Goal: Navigation & Orientation: Find specific page/section

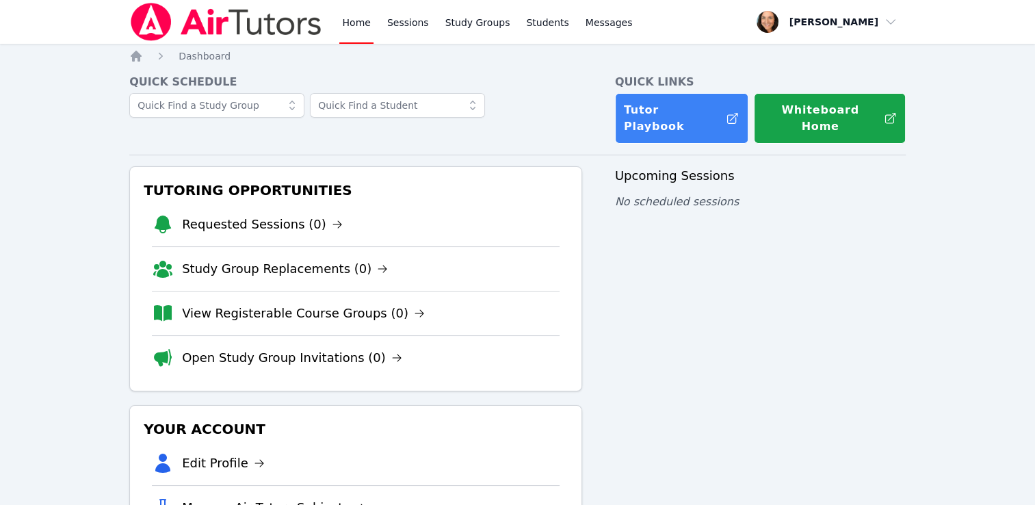
click at [361, 25] on link "Home" at bounding box center [356, 22] width 34 height 44
click at [405, 23] on link "Sessions" at bounding box center [408, 22] width 47 height 44
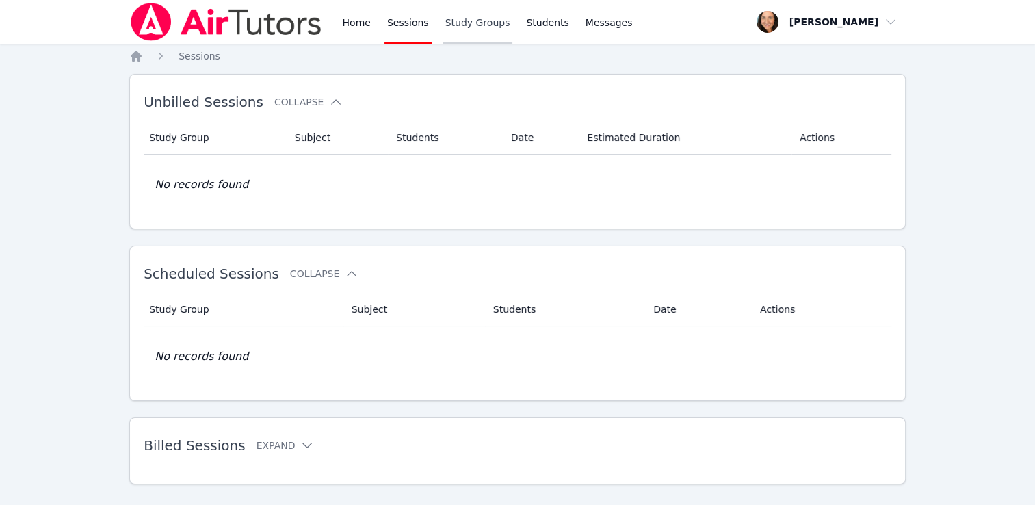
click at [455, 23] on link "Study Groups" at bounding box center [478, 22] width 70 height 44
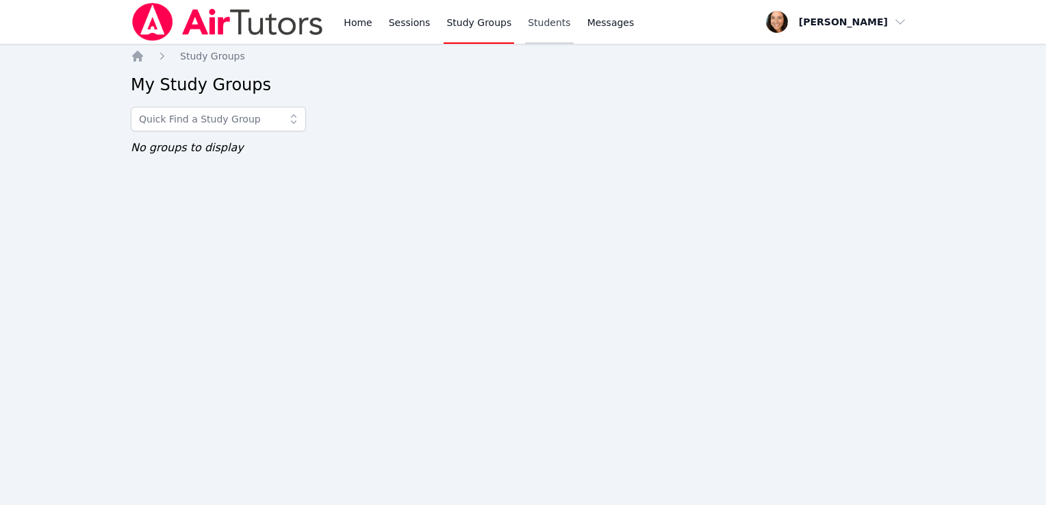
click at [539, 27] on link "Students" at bounding box center [549, 22] width 48 height 44
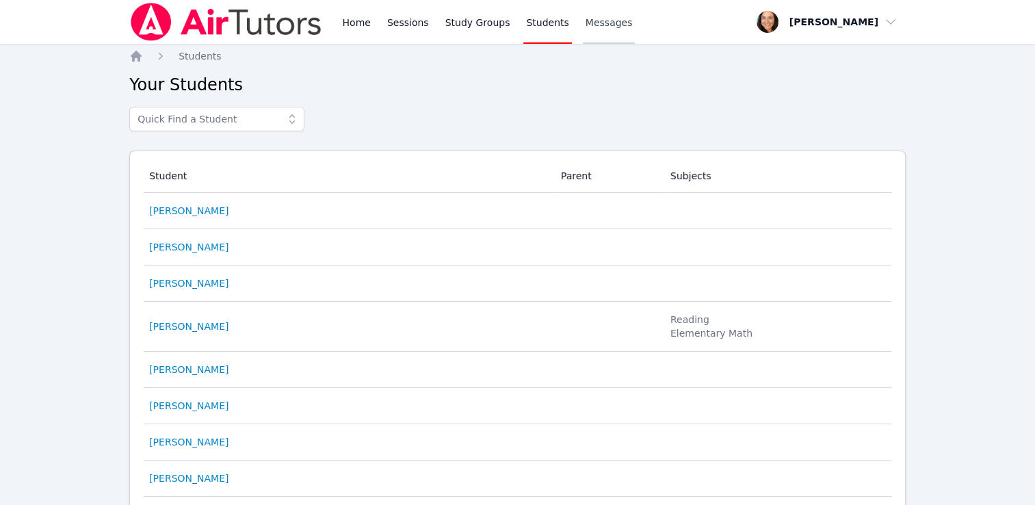
click at [600, 26] on span "Messages" at bounding box center [609, 23] width 47 height 14
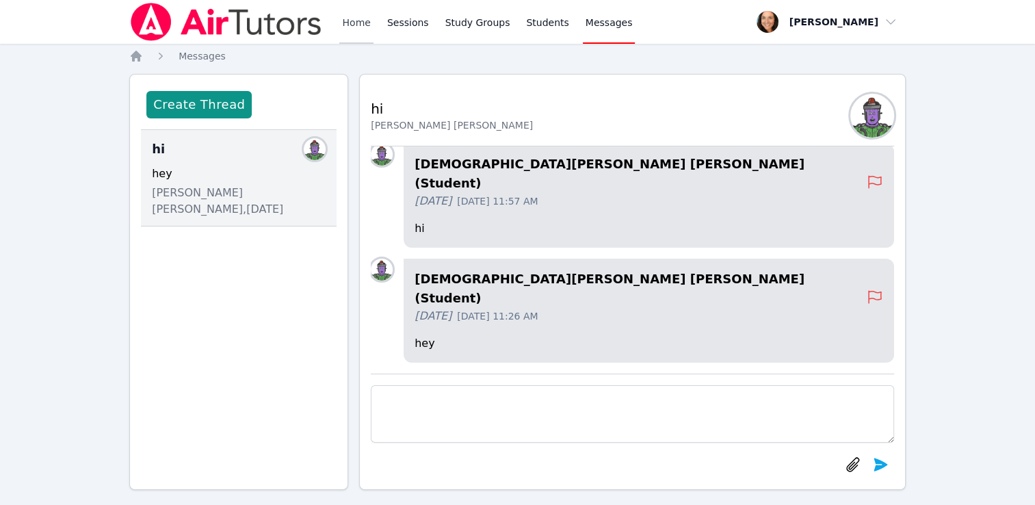
drag, startPoint x: 600, startPoint y: 26, endPoint x: 357, endPoint y: 26, distance: 242.9
click at [357, 26] on link "Home" at bounding box center [356, 22] width 34 height 44
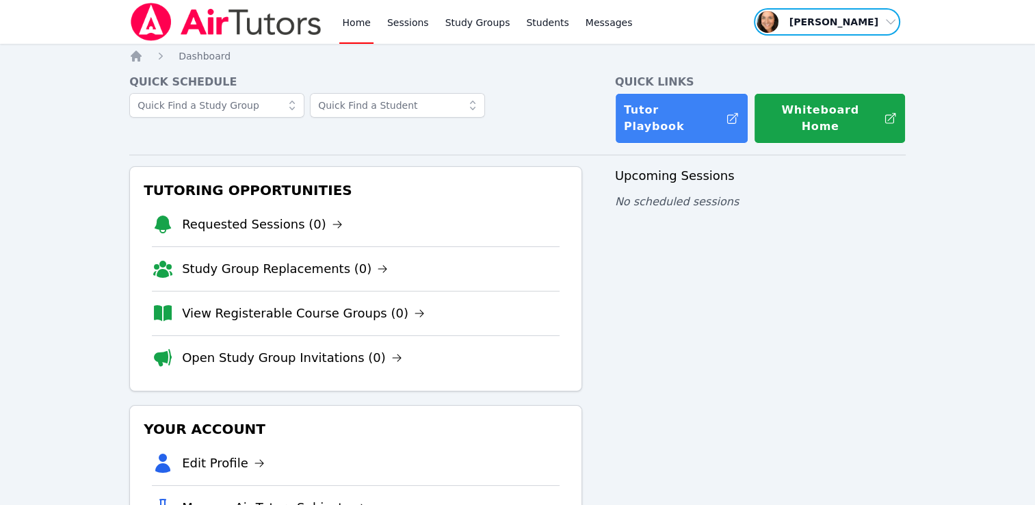
click at [857, 25] on span "button" at bounding box center [827, 22] width 149 height 30
click at [786, 54] on link "Profile" at bounding box center [831, 53] width 131 height 25
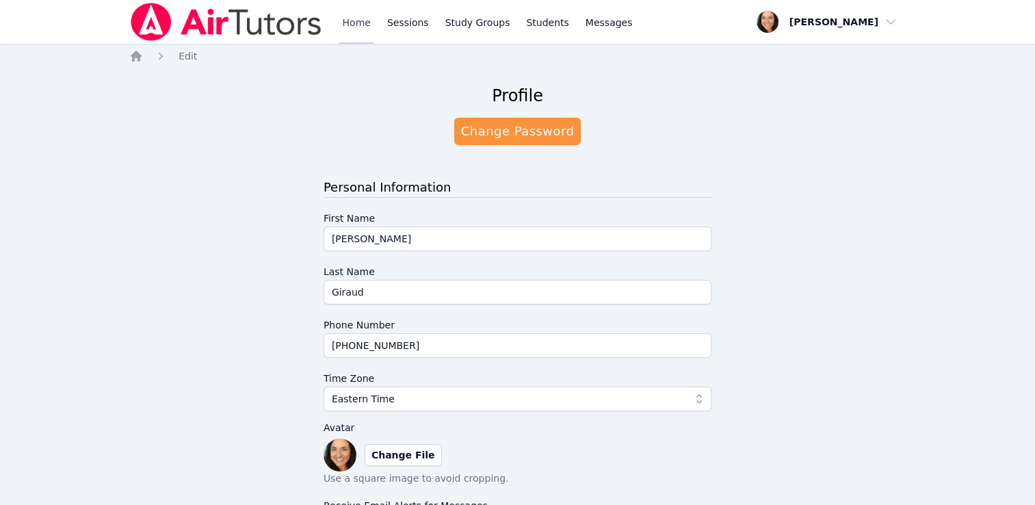
click at [350, 23] on link "Home" at bounding box center [356, 22] width 34 height 44
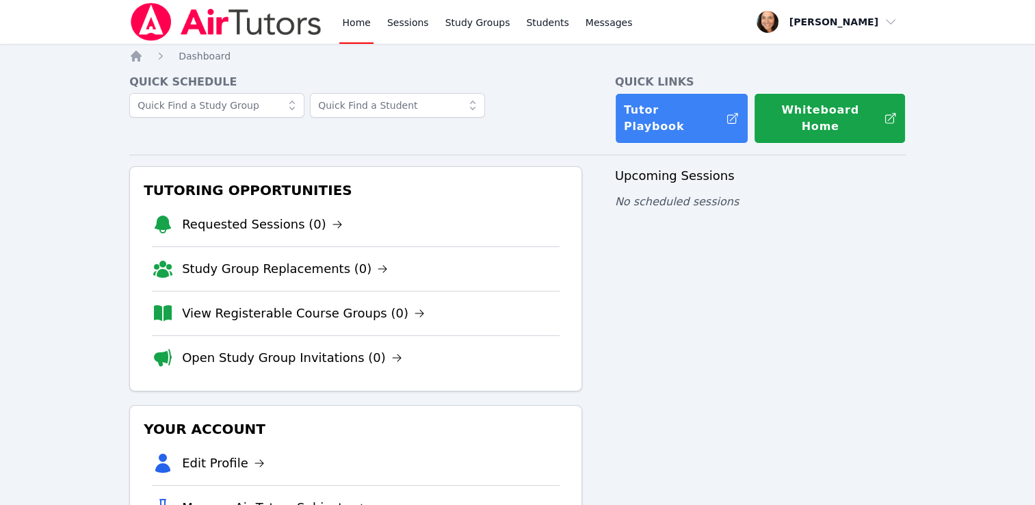
drag, startPoint x: 350, startPoint y: 23, endPoint x: 248, endPoint y: 57, distance: 108.2
click at [248, 57] on nav "Home Dashboard" at bounding box center [517, 56] width 777 height 14
click at [205, 57] on span "Dashboard" at bounding box center [205, 56] width 52 height 11
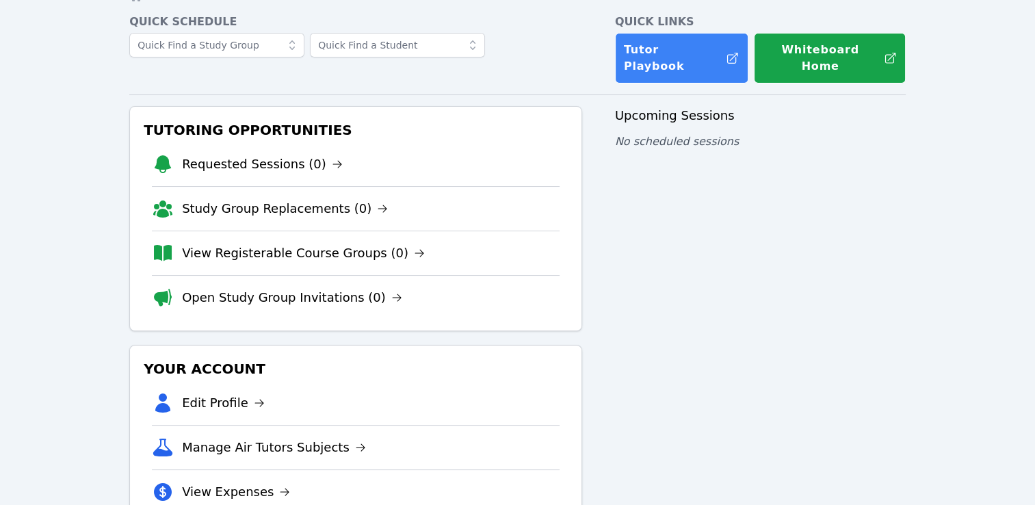
scroll to position [134, 0]
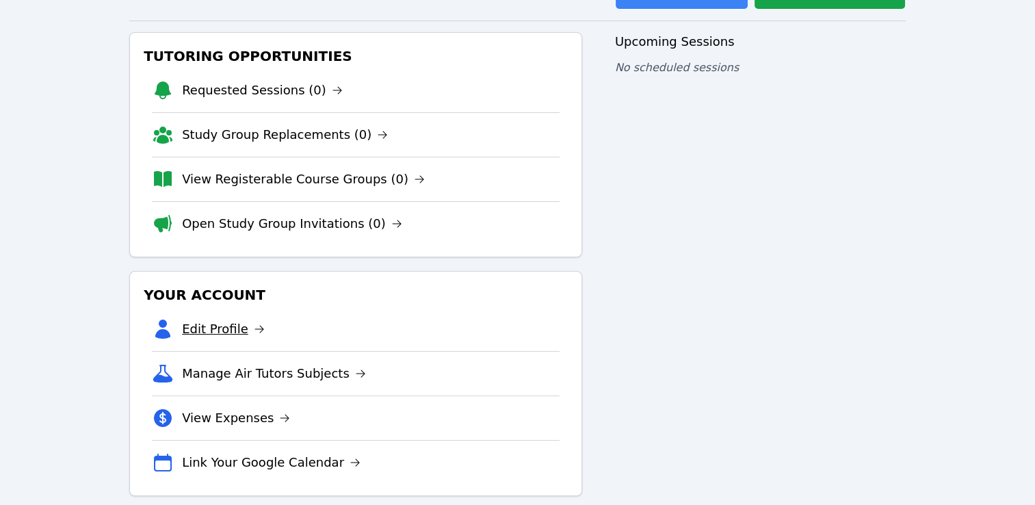
click at [220, 320] on link "Edit Profile" at bounding box center [223, 329] width 83 height 19
click at [233, 409] on link "View Expenses" at bounding box center [236, 418] width 108 height 19
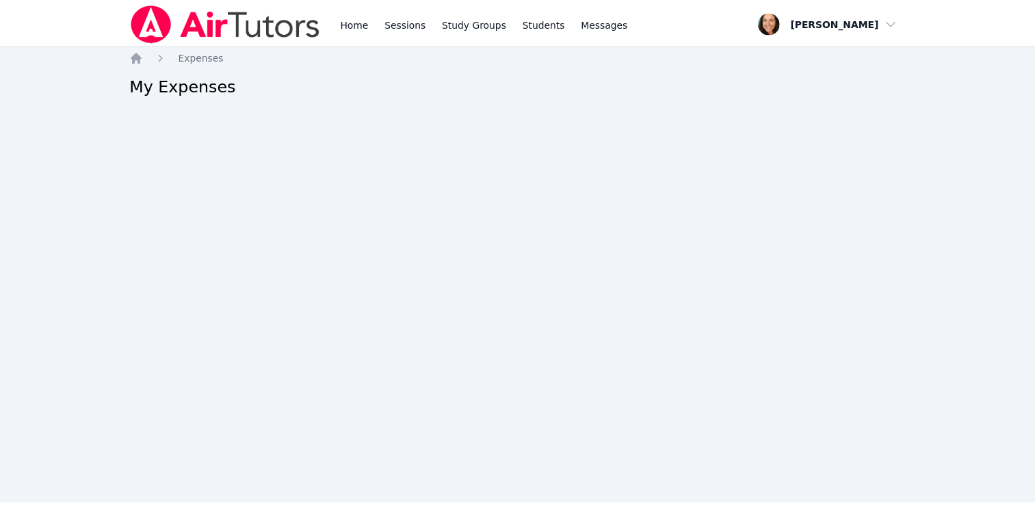
scroll to position [134, 0]
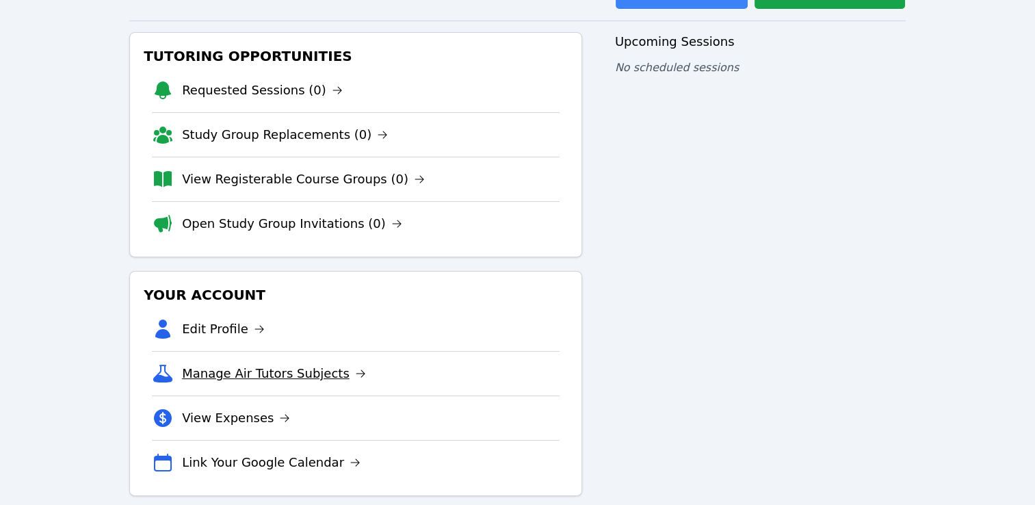
click at [234, 364] on link "Manage Air Tutors Subjects" at bounding box center [274, 373] width 184 height 19
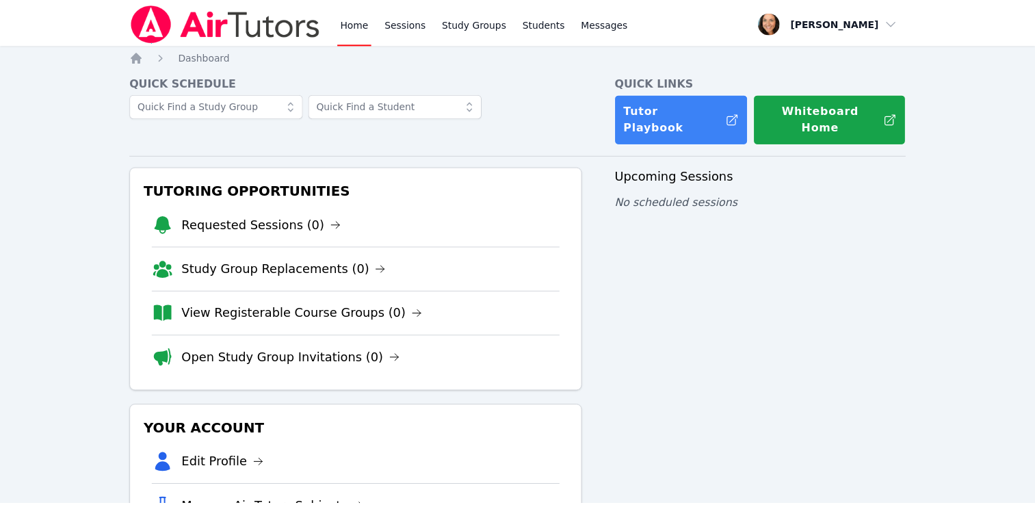
scroll to position [134, 0]
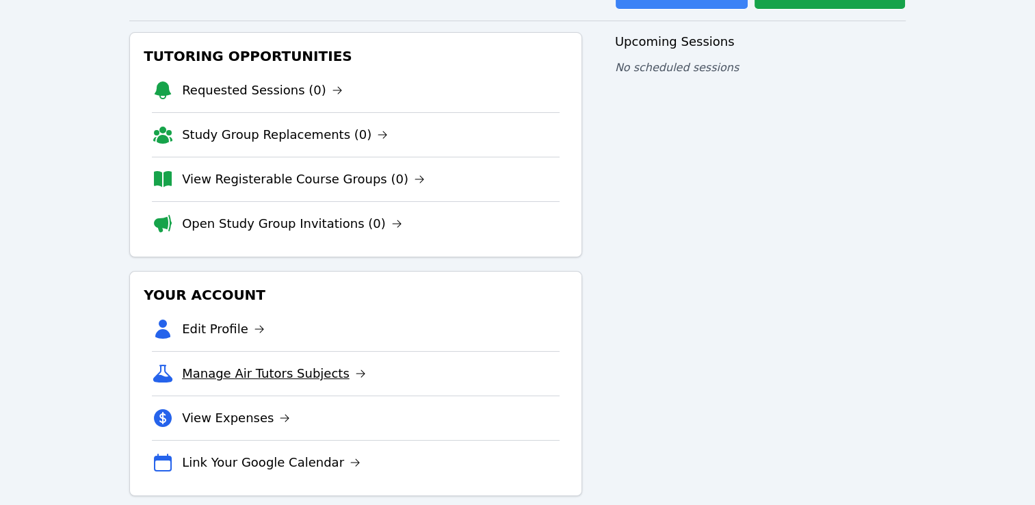
click at [228, 364] on link "Manage Air Tutors Subjects" at bounding box center [274, 373] width 184 height 19
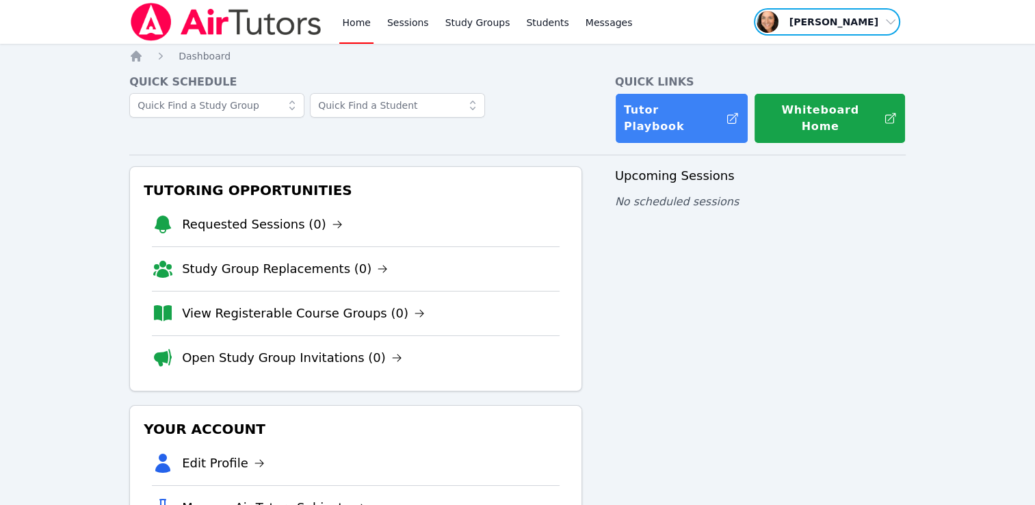
click at [840, 21] on span "button" at bounding box center [827, 22] width 149 height 30
click at [798, 53] on link "Profile" at bounding box center [831, 53] width 131 height 25
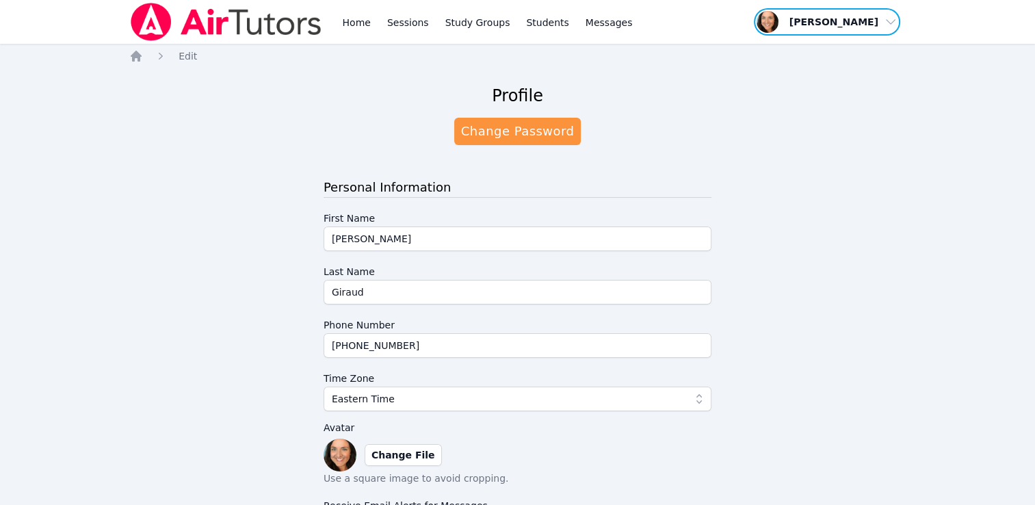
click at [854, 18] on span "button" at bounding box center [827, 22] width 149 height 30
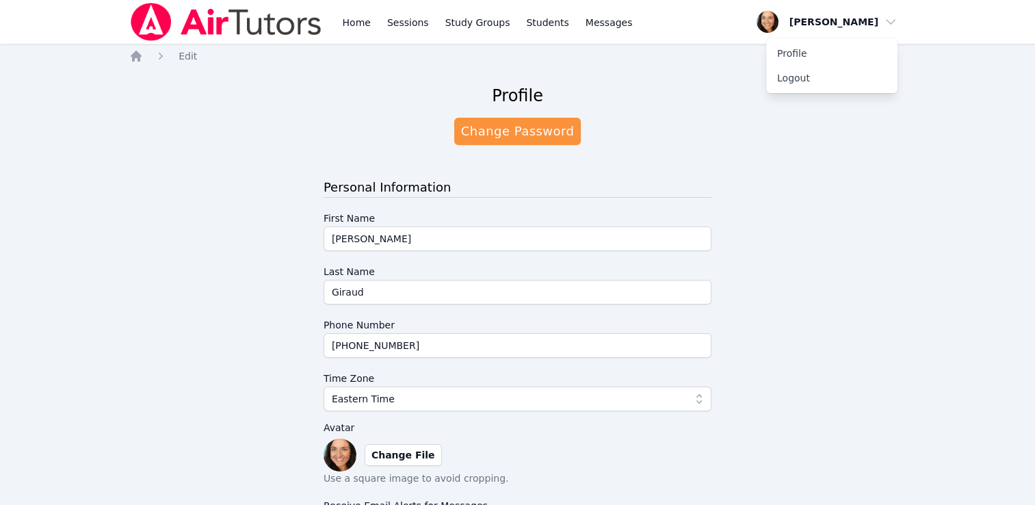
click at [160, 28] on img at bounding box center [226, 22] width 194 height 38
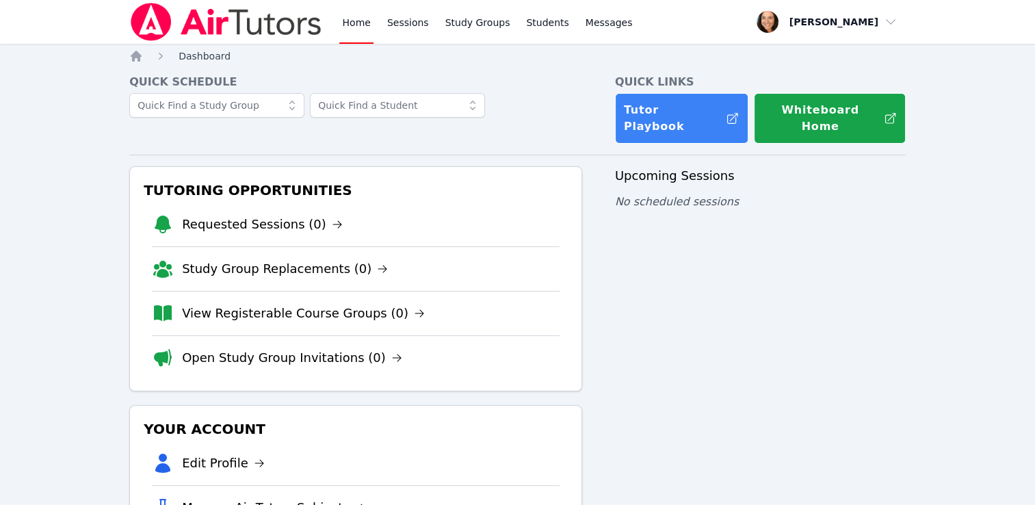
click at [203, 57] on span "Dashboard" at bounding box center [205, 56] width 52 height 11
